Goal: Information Seeking & Learning: Learn about a topic

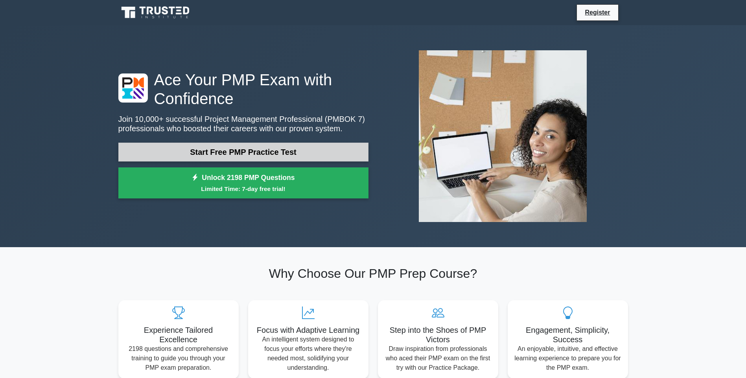
click at [244, 153] on link "Start Free PMP Practice Test" at bounding box center [243, 152] width 250 height 19
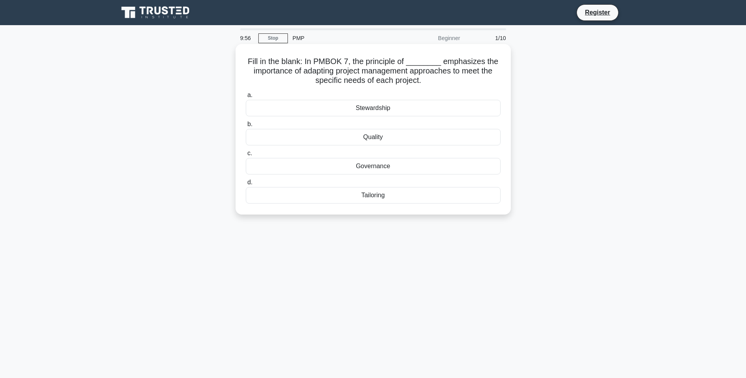
click at [387, 109] on div "Stewardship" at bounding box center [373, 108] width 255 height 17
click at [246, 98] on input "a. Stewardship" at bounding box center [246, 95] width 0 height 5
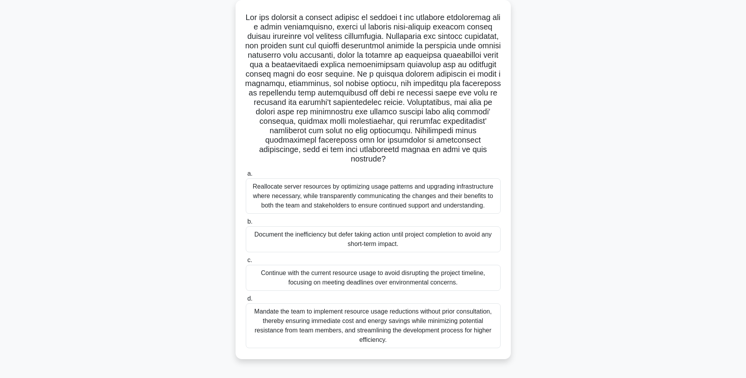
scroll to position [46, 0]
click at [273, 187] on div "Reallocate server resources by optimizing usage patterns and upgrading infrastr…" at bounding box center [373, 195] width 255 height 35
click at [246, 176] on input "a. Reallocate server resources by optimizing usage patterns and upgrading infra…" at bounding box center [246, 173] width 0 height 5
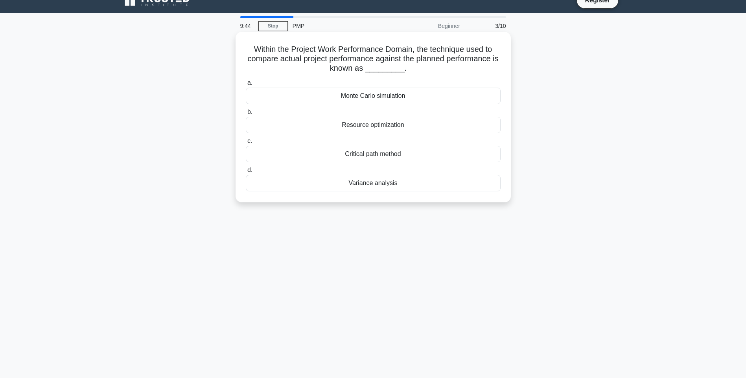
scroll to position [0, 0]
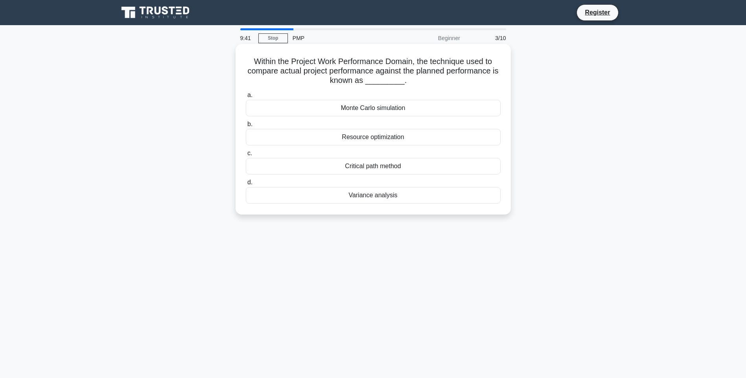
click at [378, 111] on div "Monte Carlo simulation" at bounding box center [373, 108] width 255 height 17
click at [246, 98] on input "a. Monte Carlo simulation" at bounding box center [246, 95] width 0 height 5
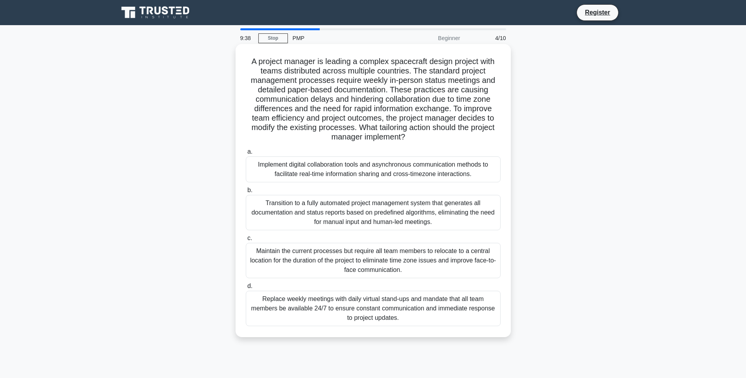
click at [324, 216] on div "Transition to a fully automated project management system that generates all do…" at bounding box center [373, 212] width 255 height 35
click at [246, 193] on input "b. Transition to a fully automated project management system that generates all…" at bounding box center [246, 190] width 0 height 5
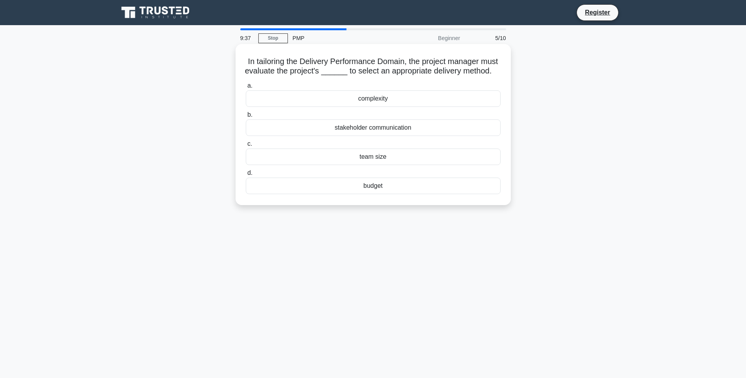
click at [323, 165] on div "team size" at bounding box center [373, 157] width 255 height 17
click at [246, 147] on input "c. team size" at bounding box center [246, 144] width 0 height 5
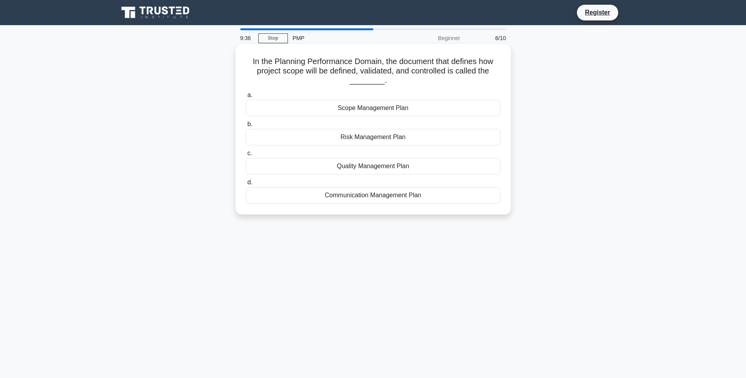
click at [353, 153] on label "c. Quality Management Plan" at bounding box center [373, 162] width 255 height 26
click at [246, 153] on input "c. Quality Management Plan" at bounding box center [246, 153] width 0 height 5
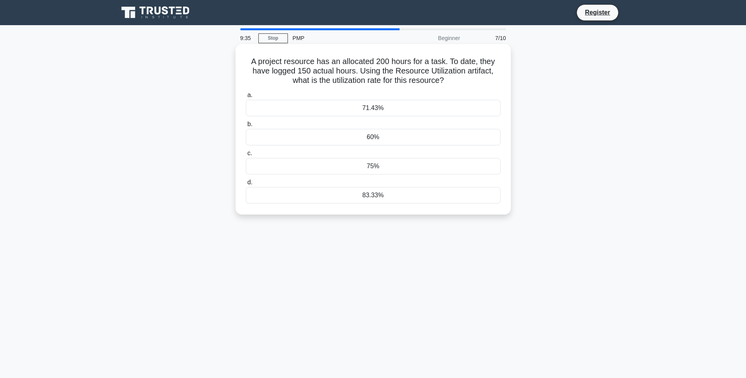
click at [375, 166] on div "75%" at bounding box center [373, 166] width 255 height 17
click at [246, 156] on input "c. 75%" at bounding box center [246, 153] width 0 height 5
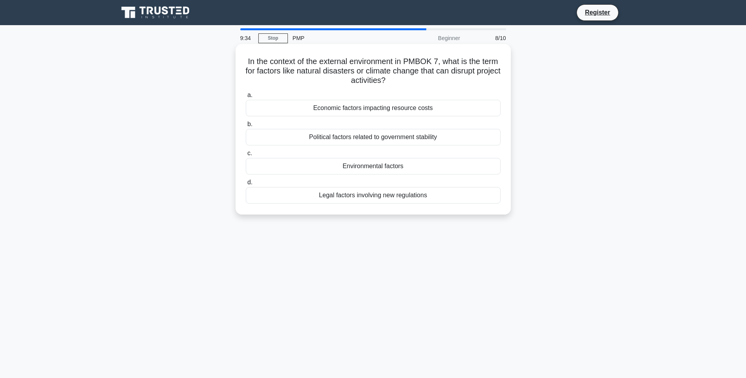
click at [351, 166] on div "Environmental factors" at bounding box center [373, 166] width 255 height 17
click at [246, 156] on input "c. Environmental factors" at bounding box center [246, 153] width 0 height 5
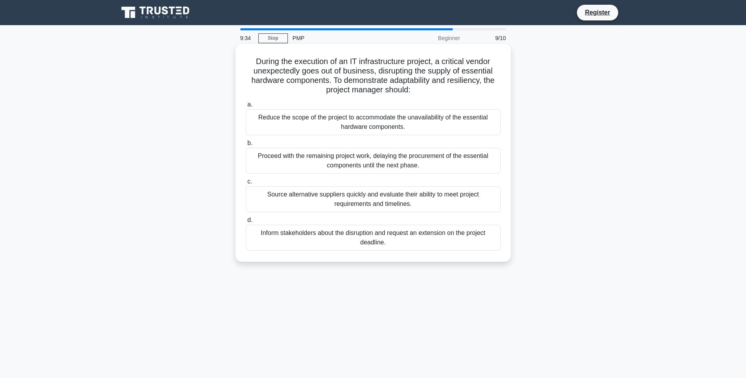
click at [321, 201] on div "Source alternative suppliers quickly and evaluate their ability to meet project…" at bounding box center [373, 199] width 255 height 26
click at [246, 184] on input "c. Source alternative suppliers quickly and evaluate their ability to meet proj…" at bounding box center [246, 181] width 0 height 5
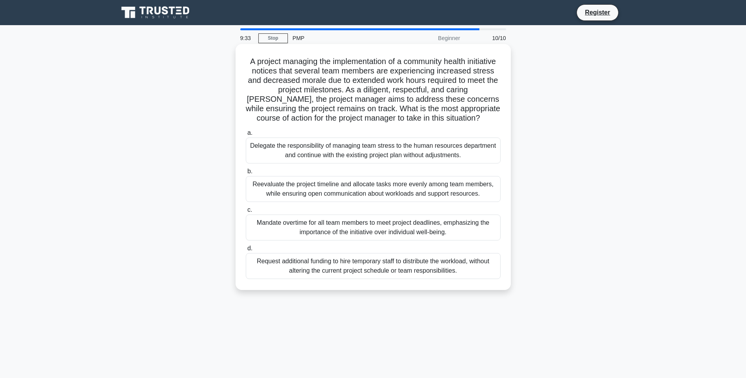
click at [313, 230] on div "Mandate overtime for all team members to meet project deadlines, emphasizing th…" at bounding box center [373, 228] width 255 height 26
click at [246, 213] on input "c. Mandate overtime for all team members to meet project deadlines, emphasizing…" at bounding box center [246, 210] width 0 height 5
